Goal: Navigation & Orientation: Find specific page/section

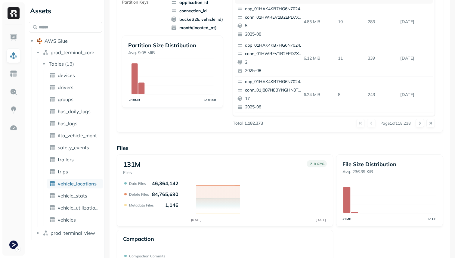
scroll to position [202, 0]
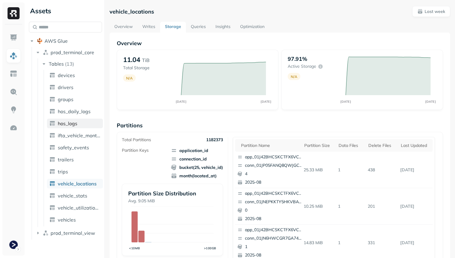
click at [73, 124] on span "hos_logs" at bounding box center [68, 123] width 20 height 6
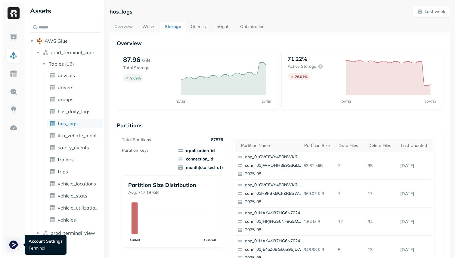
click at [12, 245] on html "Assets AWS Glue prod_terminal_core Tables ( 13 ) devices drivers groups hos_dai…" at bounding box center [227, 129] width 455 height 258
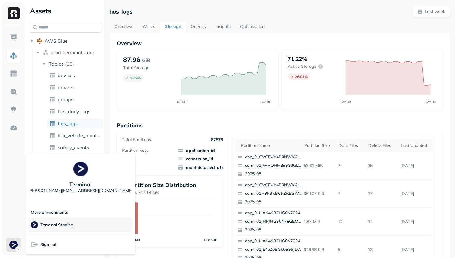
click at [59, 222] on p "Terminal Staging" at bounding box center [56, 225] width 33 height 6
